Goal: Task Accomplishment & Management: Use online tool/utility

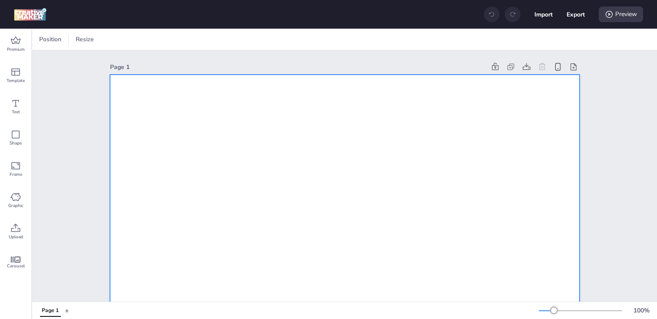
click at [15, 69] on icon at bounding box center [15, 72] width 9 height 7
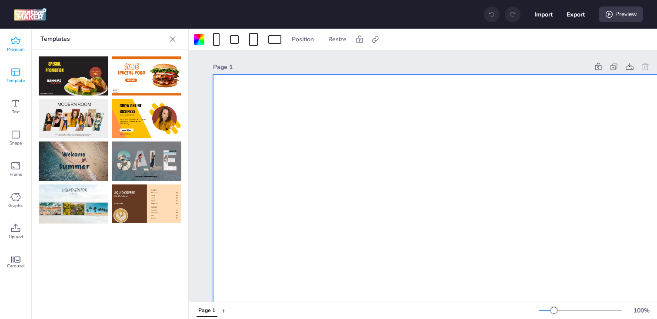
click at [15, 45] on icon at bounding box center [15, 41] width 10 height 10
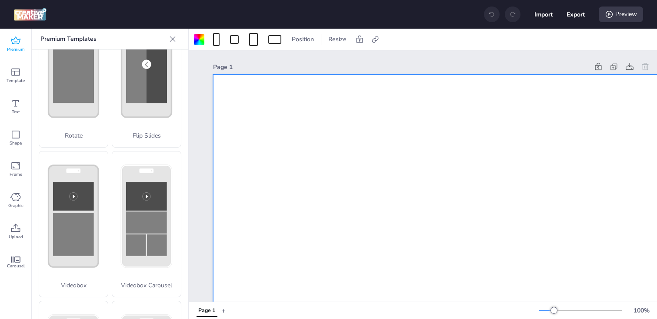
scroll to position [244, 0]
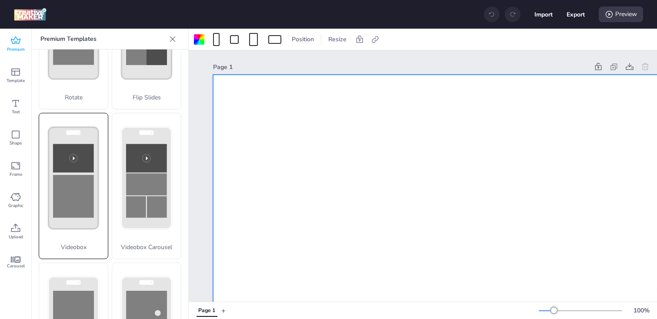
click at [77, 204] on rect at bounding box center [73, 196] width 41 height 43
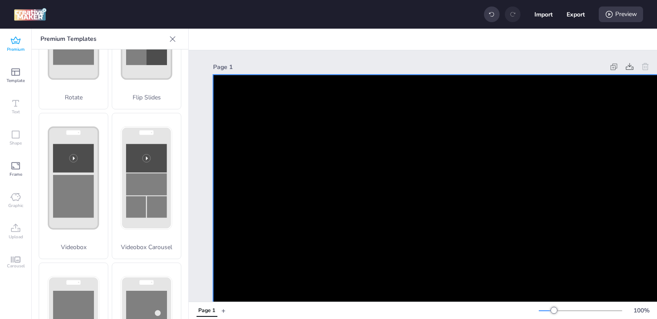
click at [276, 189] on video at bounding box center [447, 200] width 469 height 250
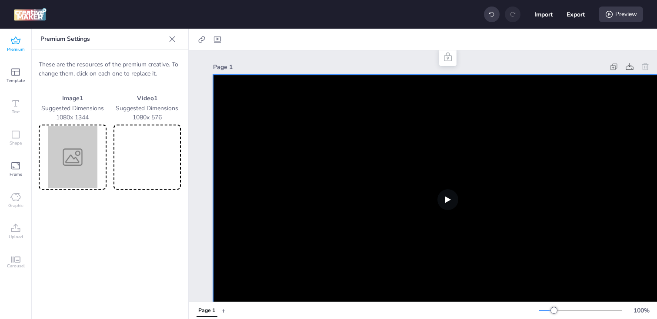
drag, startPoint x: 164, startPoint y: 118, endPoint x: 131, endPoint y: 117, distance: 32.6
click at [131, 117] on p "1080 x 576" at bounding box center [147, 117] width 68 height 9
click at [76, 155] on img at bounding box center [72, 157] width 64 height 62
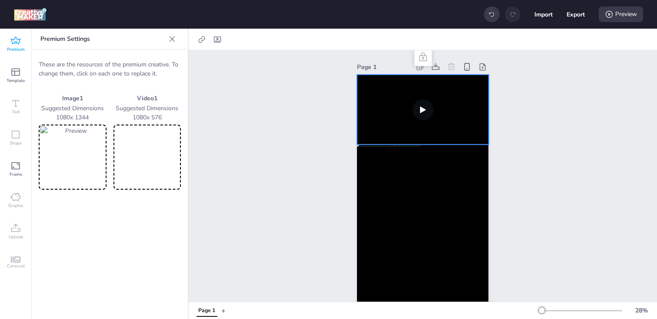
scroll to position [17, 0]
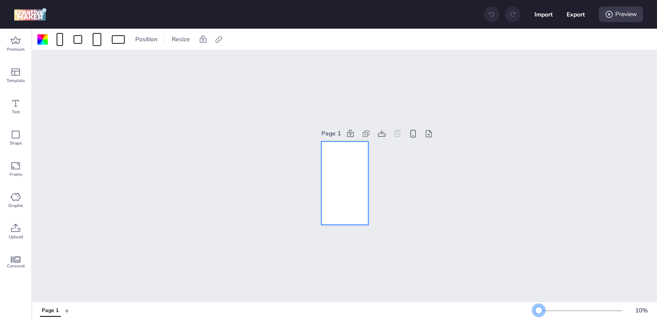
drag, startPoint x: 553, startPoint y: 309, endPoint x: 536, endPoint y: 309, distance: 16.9
click at [536, 309] on div at bounding box center [538, 310] width 7 height 7
click at [36, 37] on div at bounding box center [43, 40] width 14 height 14
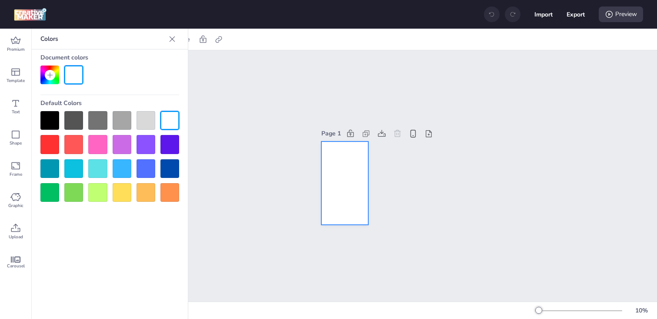
click at [46, 119] on div at bounding box center [49, 120] width 19 height 19
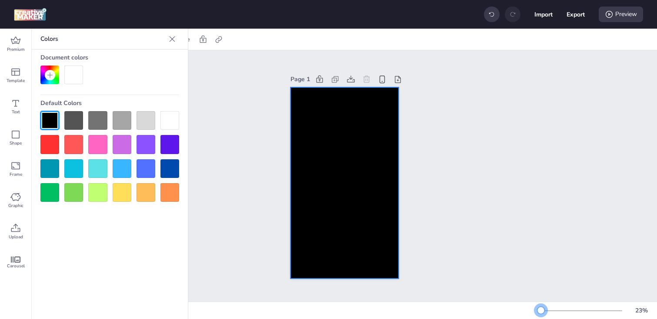
click at [541, 311] on div at bounding box center [540, 310] width 7 height 7
click at [315, 171] on div at bounding box center [344, 183] width 108 height 192
click at [219, 43] on icon at bounding box center [218, 39] width 9 height 9
click at [171, 59] on span "Activate hyperlink" at bounding box center [162, 61] width 48 height 9
click at [132, 62] on input "Activate hyperlink" at bounding box center [129, 65] width 6 height 6
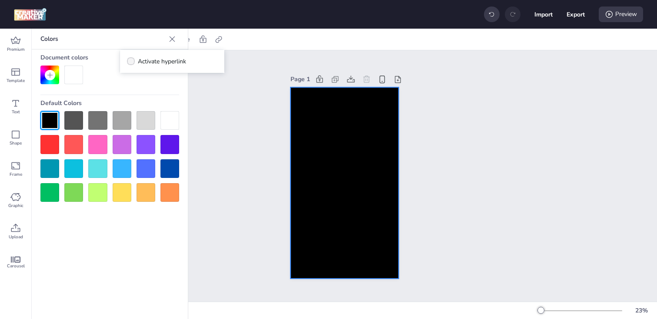
checkbox input "true"
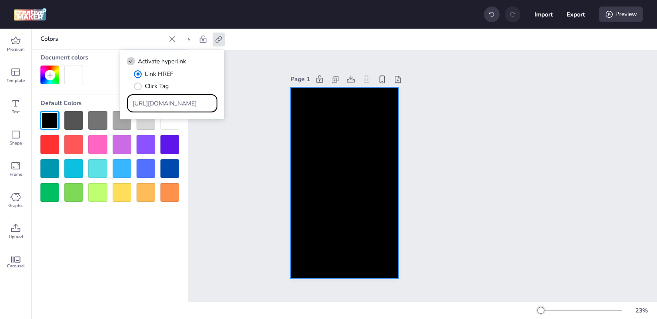
click at [171, 104] on input "https://wortise.com" at bounding box center [173, 103] width 80 height 9
drag, startPoint x: 191, startPoint y: 103, endPoint x: 89, endPoint y: 103, distance: 102.1
click at [89, 103] on body "Import Export Preview Premium Template Text Shape Frame Graphic Upload Carousel…" at bounding box center [328, 159] width 657 height 319
paste input "https://www.energyclub.cl/compra-tu-plan/267?utm_source=wortise&utm_medium=wort…"
drag, startPoint x: 213, startPoint y: 103, endPoint x: 64, endPoint y: 102, distance: 149.1
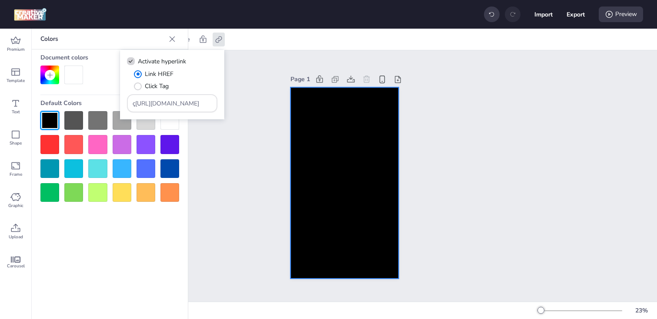
click at [64, 102] on body "Import Export Preview Premium Template Text Shape Frame Graphic Upload Carousel…" at bounding box center [328, 159] width 657 height 319
drag, startPoint x: 139, startPoint y: 103, endPoint x: 120, endPoint y: 103, distance: 19.1
click at [120, 103] on body "Import Export Preview Premium Template Text Shape Frame Graphic Upload Carousel…" at bounding box center [328, 159] width 657 height 319
type input "ttps://www.energyclub.cl/compra-tu-plan/267?utm_source=wortise&utm_medium=worti…"
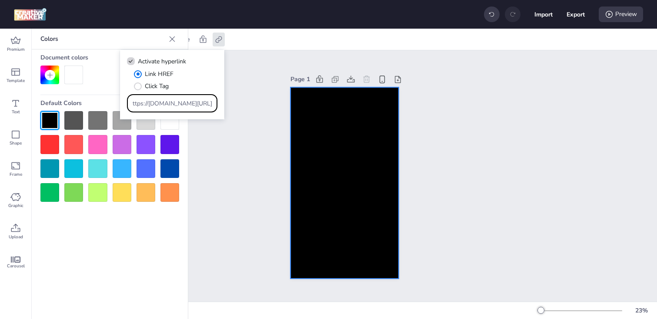
drag, startPoint x: 133, startPoint y: 103, endPoint x: 357, endPoint y: 121, distance: 225.4
click at [357, 121] on body "Import Export Preview Premium Template Text Shape Frame Graphic Upload Carousel…" at bounding box center [328, 159] width 657 height 319
paste input "https://www.energyclub.cl/compra-tu-plan/267?utm_source=wortise&utm_medium=wort…"
type input "https://www.energyclub.cl/compra-tu-plan/267?utm_source=wortise&utm_medium=wort…"
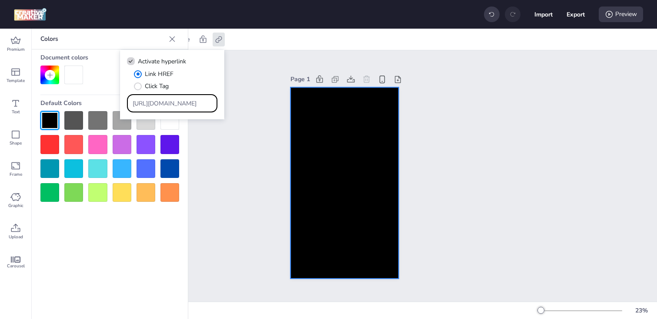
scroll to position [0, 502]
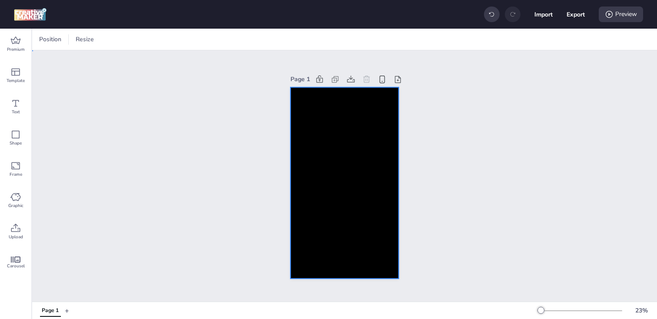
click at [317, 190] on div at bounding box center [344, 183] width 108 height 192
click at [17, 234] on span "Upload" at bounding box center [16, 237] width 14 height 7
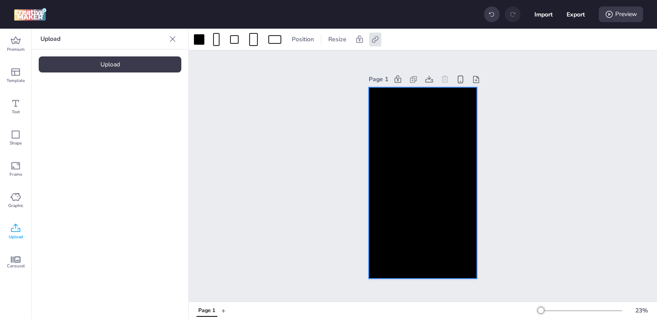
click at [63, 65] on div "Upload" at bounding box center [110, 64] width 143 height 16
click at [69, 115] on video at bounding box center [74, 121] width 70 height 35
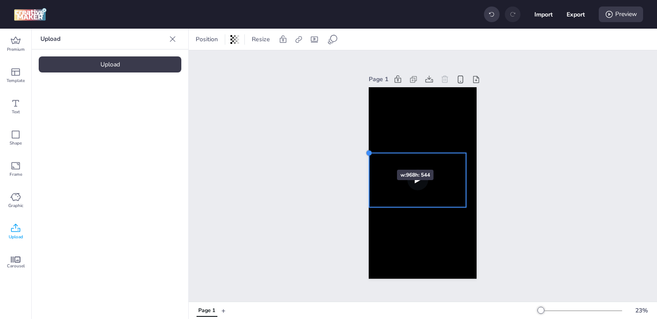
drag, startPoint x: 381, startPoint y: 159, endPoint x: 371, endPoint y: 154, distance: 11.7
click at [371, 154] on div at bounding box center [368, 152] width 7 height 7
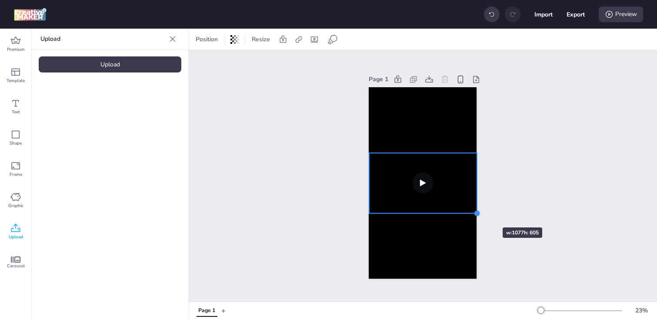
drag, startPoint x: 465, startPoint y: 207, endPoint x: 476, endPoint y: 212, distance: 12.1
click at [476, 212] on div at bounding box center [476, 213] width 7 height 7
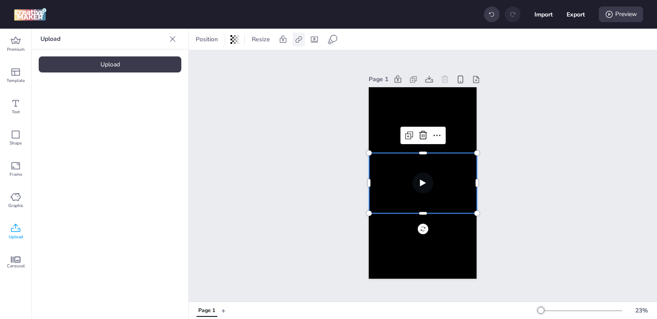
click at [298, 43] on div at bounding box center [298, 40] width 12 height 14
click at [262, 60] on span "Activate hyperlink" at bounding box center [242, 61] width 48 height 9
click at [212, 62] on input "Activate hyperlink" at bounding box center [209, 65] width 6 height 6
checkbox input "true"
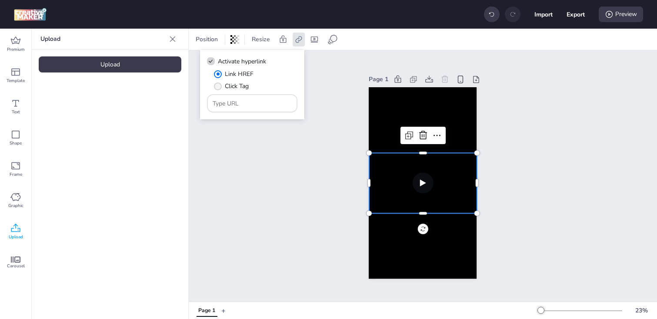
click at [242, 91] on label "Click Tag" at bounding box center [231, 86] width 41 height 15
click at [219, 91] on input "Click Tag" at bounding box center [216, 90] width 6 height 6
radio input "true"
drag, startPoint x: 256, startPoint y: 106, endPoint x: 169, endPoint y: 106, distance: 86.9
click at [169, 106] on body "Import Export Preview Premium Template Text Shape Frame Graphic Upload Carousel…" at bounding box center [328, 159] width 657 height 319
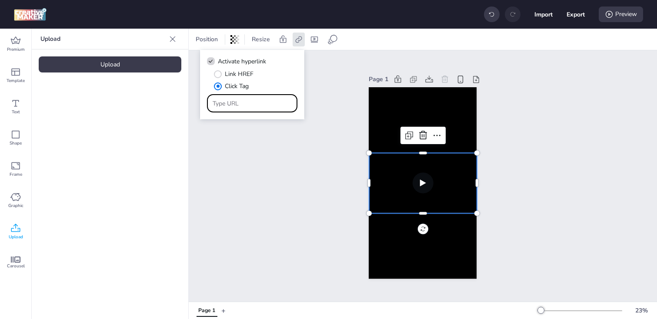
paste input "https://www.energyclub.cl/compra-tu-plan/267?utm_source=wortise&utm_medium=wort…"
type input "https://www.energyclub.cl/compra-tu-plan/267?utm_source=wortise&utm_medium=wort…"
click at [289, 193] on div "Page 1" at bounding box center [423, 176] width 468 height 252
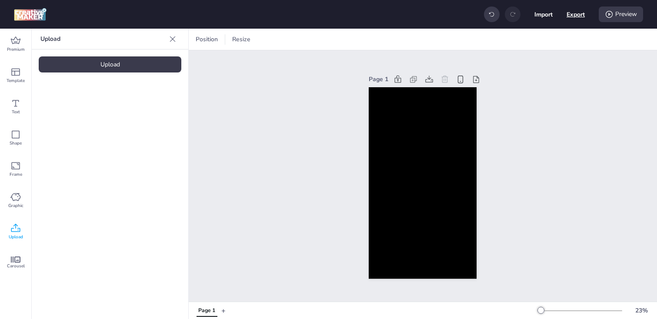
click at [584, 12] on div "Import Export Preview" at bounding box center [563, 14] width 159 height 18
click at [568, 15] on button "Export" at bounding box center [575, 14] width 18 height 18
select select "html"
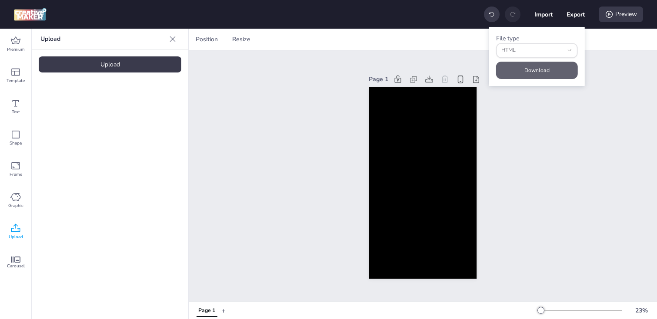
click at [538, 71] on button "Download" at bounding box center [537, 70] width 82 height 17
